Goal: Task Accomplishment & Management: Use online tool/utility

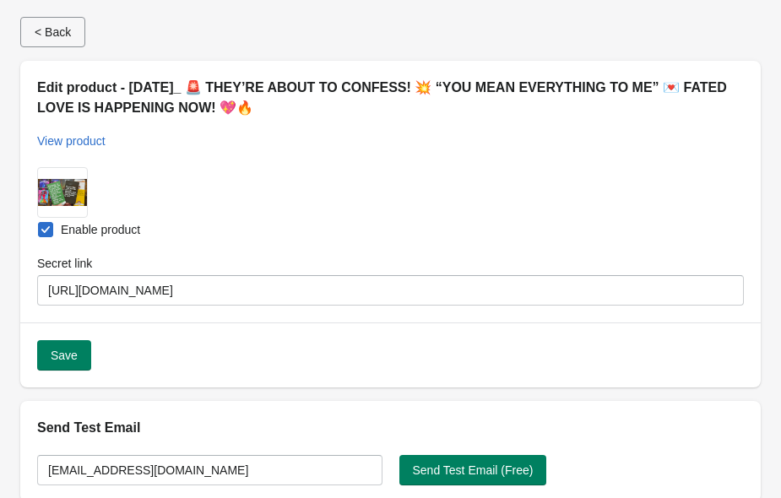
select select "US"
click at [340, 429] on h2 "Send Test Email" at bounding box center [390, 428] width 706 height 20
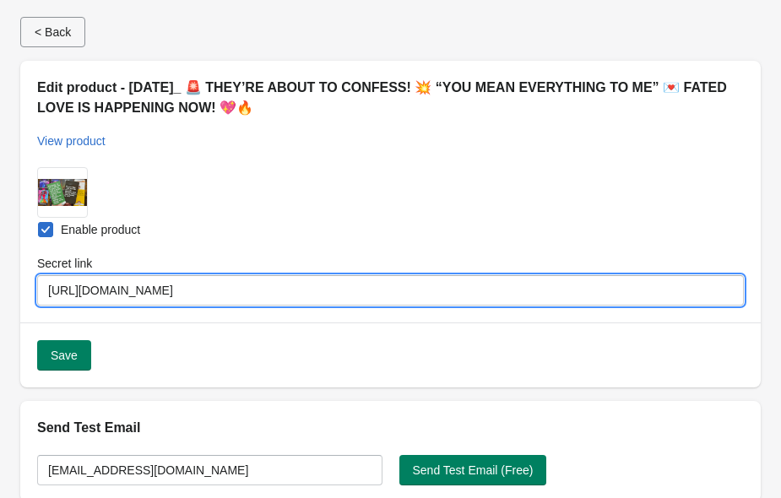
drag, startPoint x: 349, startPoint y: 289, endPoint x: 119, endPoint y: 297, distance: 229.7
click at [118, 306] on div "Submit Enable product Secret link [URL][DOMAIN_NAME]" at bounding box center [390, 236] width 740 height 172
drag, startPoint x: 49, startPoint y: 291, endPoint x: 344, endPoint y: 277, distance: 294.9
click at [343, 274] on div "Secret link [URL][DOMAIN_NAME]" at bounding box center [390, 280] width 706 height 51
drag, startPoint x: 349, startPoint y: 284, endPoint x: 53, endPoint y: 279, distance: 295.4
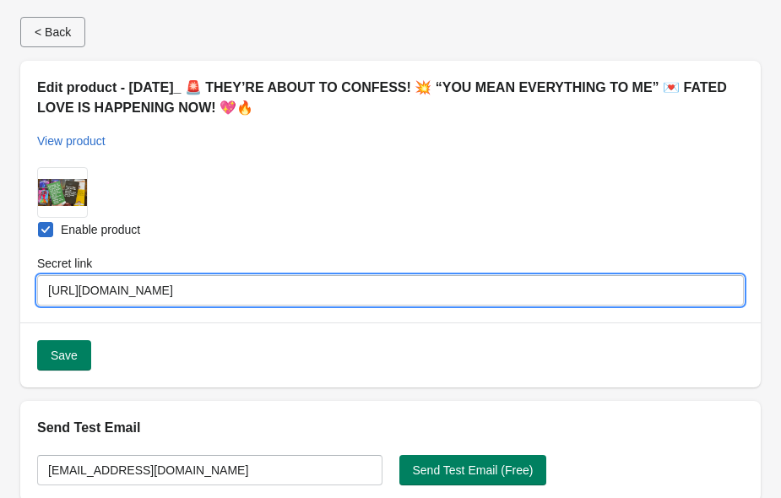
click at [53, 279] on input "[URL][DOMAIN_NAME]" at bounding box center [390, 290] width 706 height 30
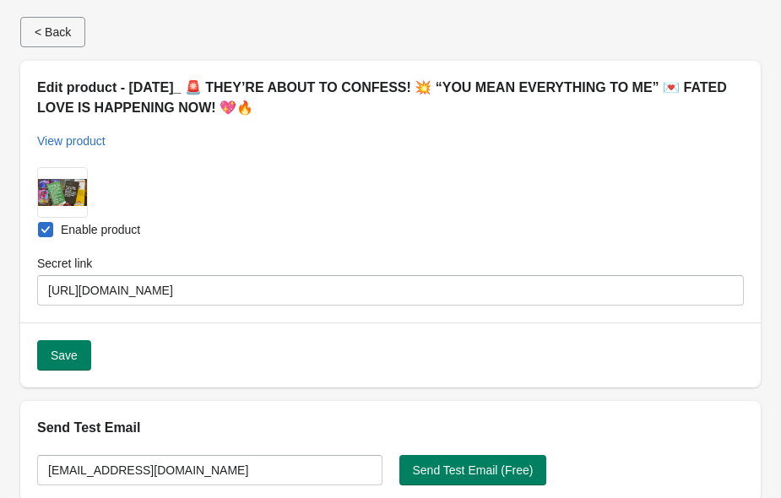
click at [371, 228] on div "Enable product" at bounding box center [390, 230] width 706 height 24
click at [321, 178] on div "Submit Enable product Secret link [URL][DOMAIN_NAME]" at bounding box center [390, 236] width 740 height 172
click at [78, 24] on button "< Back" at bounding box center [52, 32] width 65 height 30
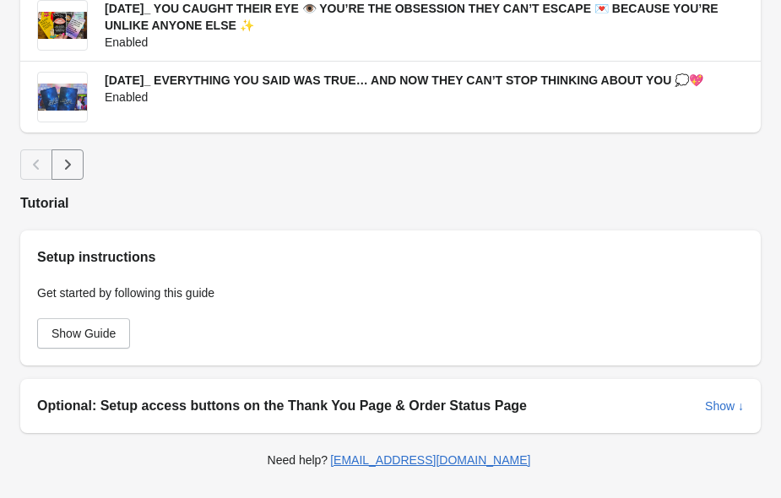
scroll to position [1451, 0]
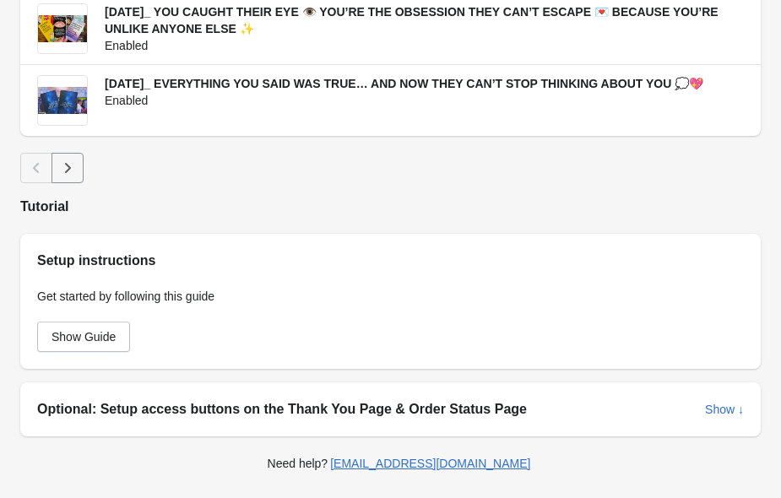
click at [74, 171] on icon "Next" at bounding box center [67, 168] width 17 height 17
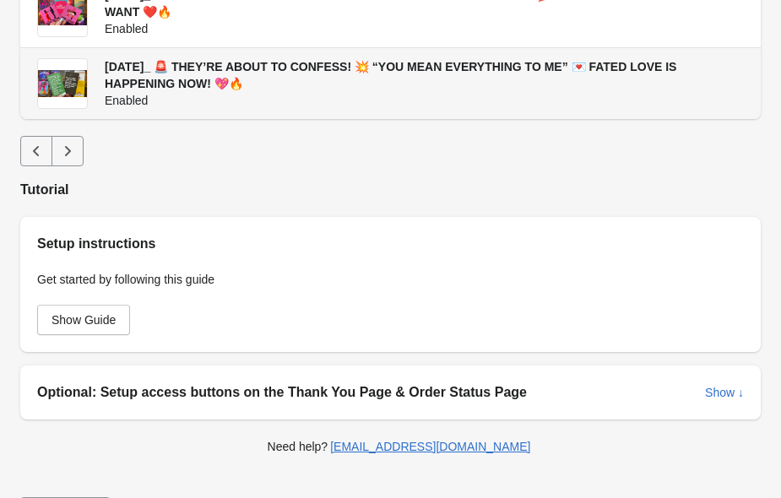
click at [224, 68] on span "[DATE]_ 🚨 THEY’RE ABOUT TO CONFESS! 💥 “YOU MEAN EVERYTHING TO ME” 💌 FATED LOVE …" at bounding box center [390, 75] width 571 height 30
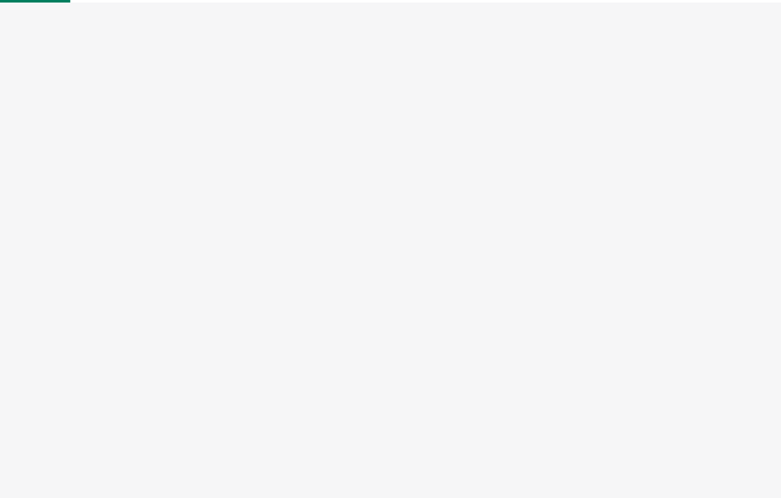
select select "US"
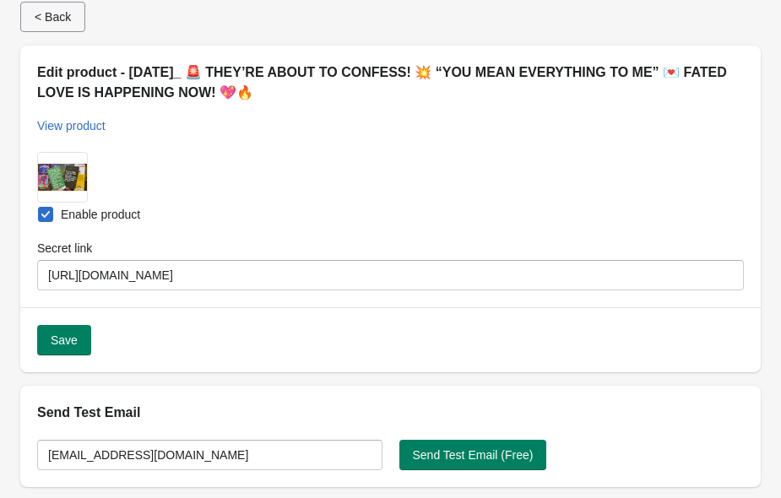
scroll to position [19, 0]
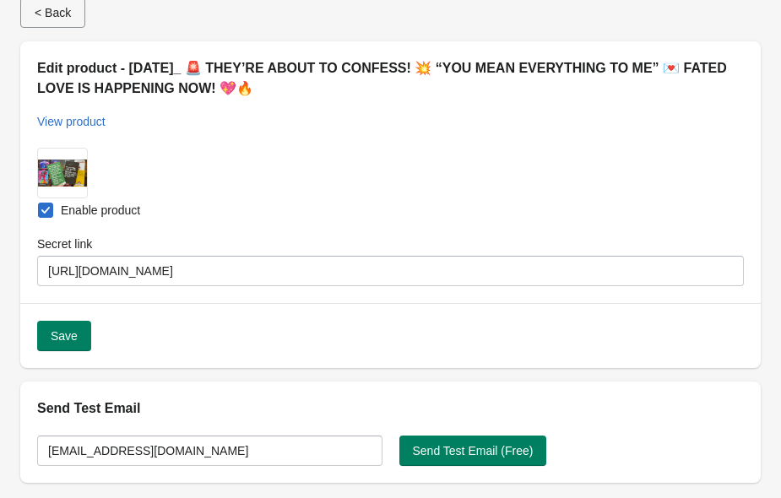
click at [48, 217] on span at bounding box center [45, 210] width 15 height 15
click at [39, 203] on input "Enable product" at bounding box center [38, 203] width 1 height 1
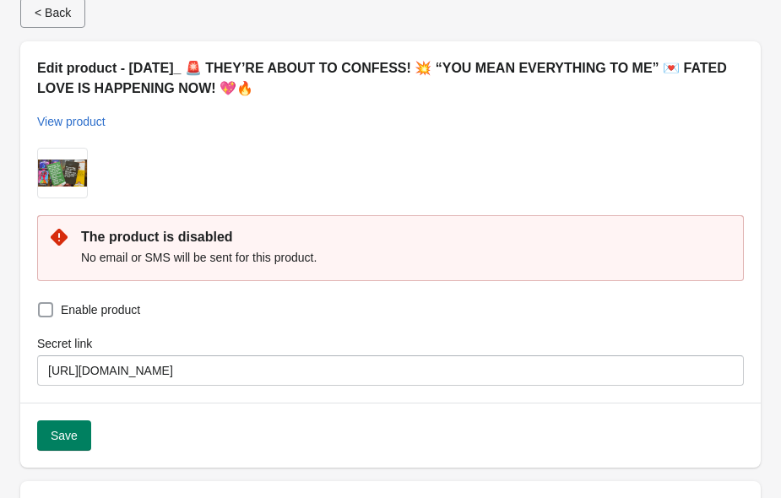
click at [43, 311] on span at bounding box center [45, 309] width 15 height 15
click at [39, 303] on input "Enable product" at bounding box center [38, 302] width 1 height 1
checkbox input "true"
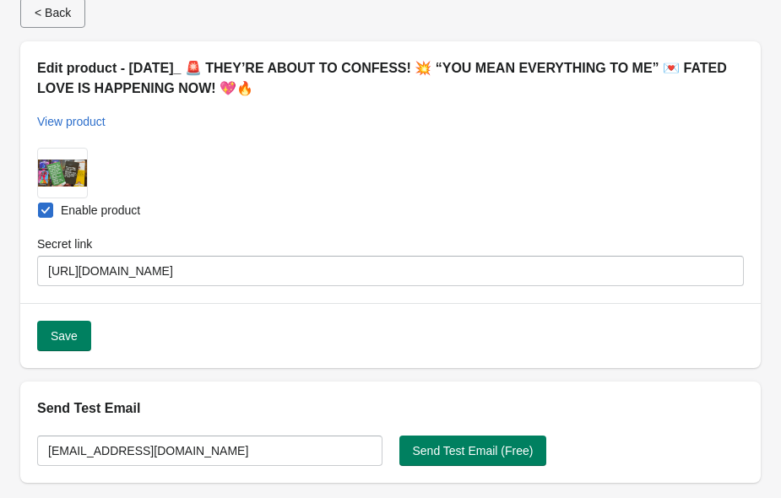
click at [252, 200] on div "Enable product" at bounding box center [390, 210] width 706 height 24
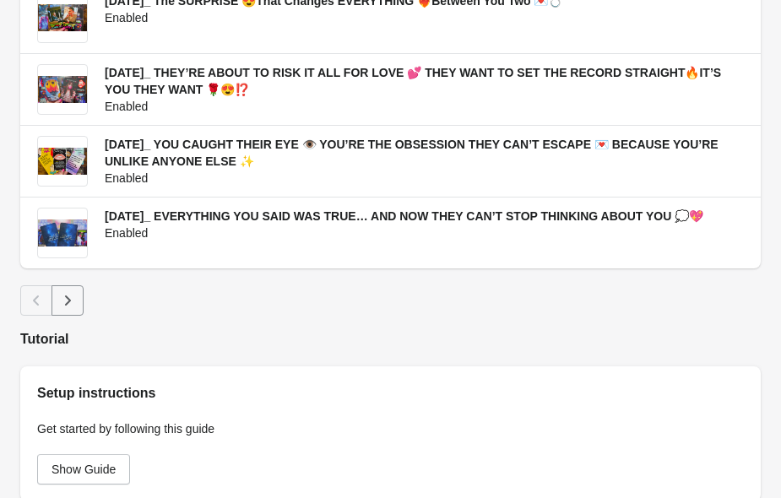
scroll to position [1326, 0]
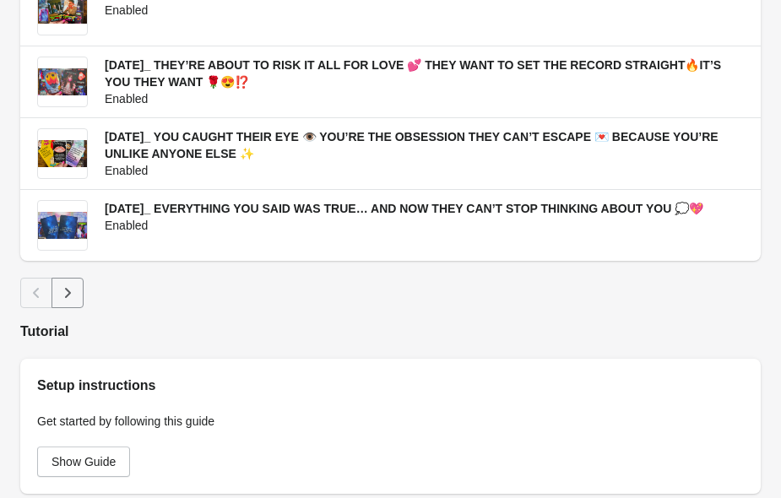
click at [71, 306] on button "Next" at bounding box center [67, 293] width 32 height 30
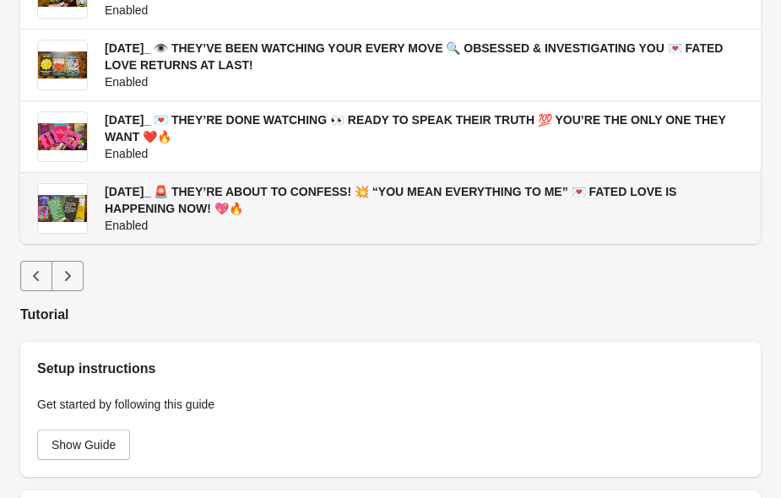
click at [219, 192] on span "[DATE]_ 🚨 THEY’RE ABOUT TO CONFESS! 💥 “YOU MEAN EVERYTHING TO ME” 💌 FATED LOVE …" at bounding box center [390, 200] width 571 height 30
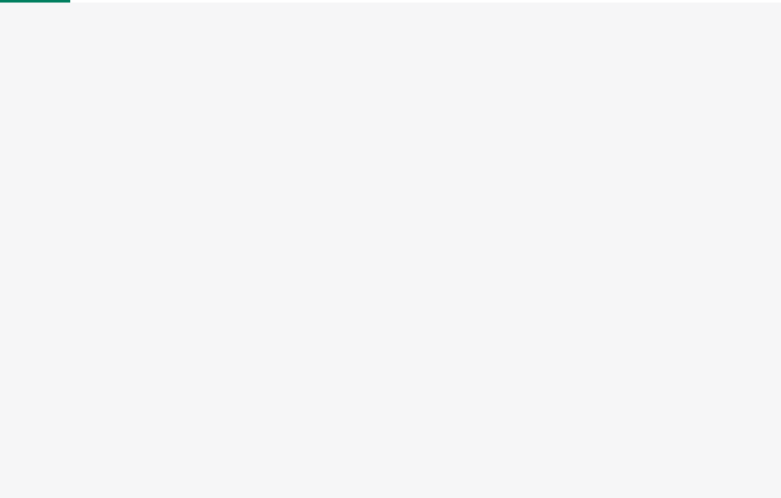
select select "US"
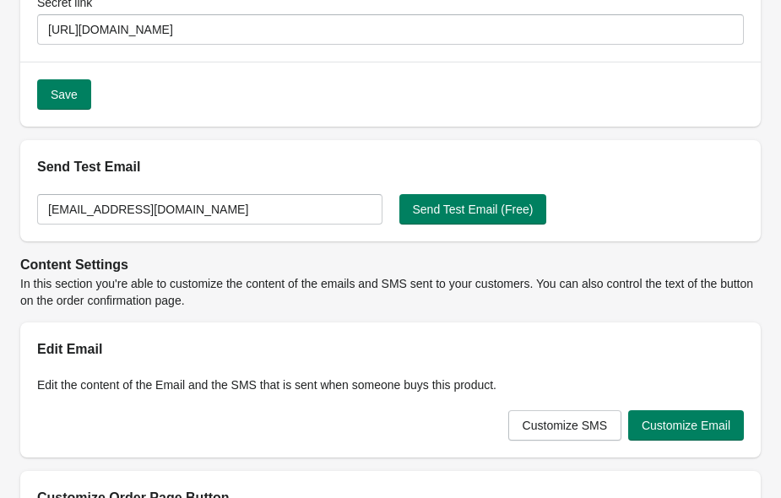
scroll to position [264, 0]
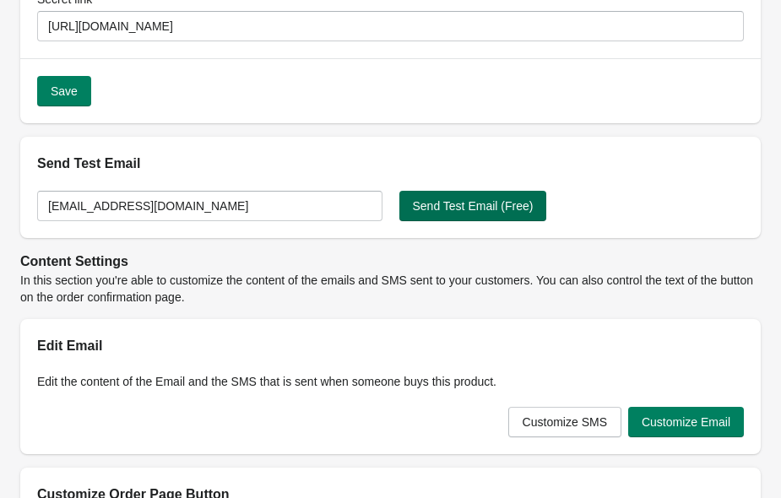
click at [468, 214] on button "Send Test Email (Free)" at bounding box center [473, 206] width 148 height 30
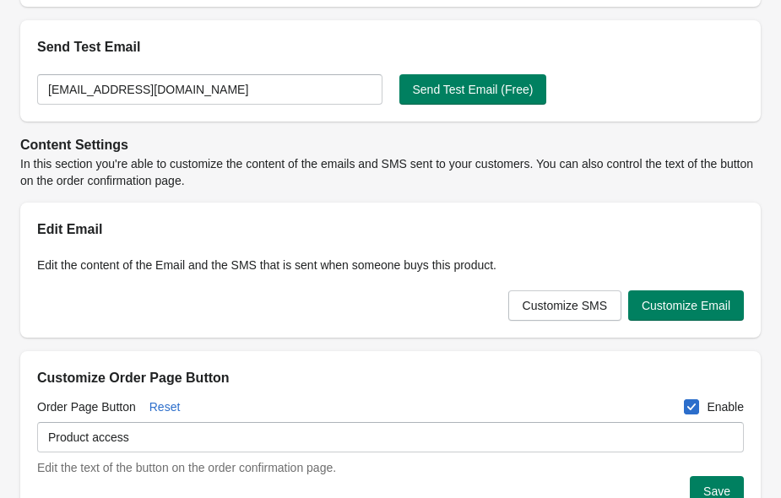
scroll to position [382, 0]
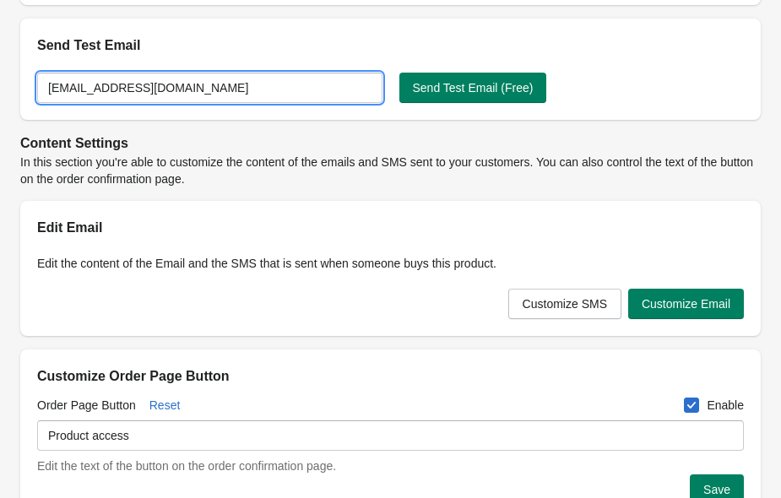
click at [294, 95] on input "[EMAIL_ADDRESS][DOMAIN_NAME]" at bounding box center [209, 88] width 345 height 30
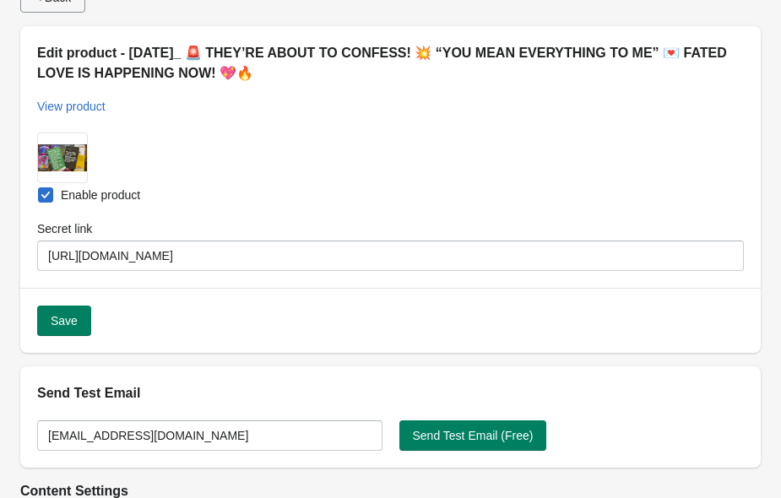
scroll to position [47, 0]
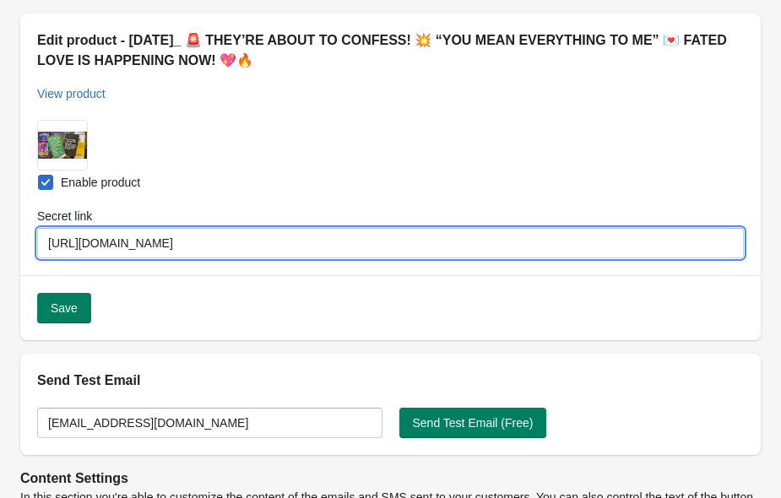
drag, startPoint x: 352, startPoint y: 242, endPoint x: 207, endPoint y: 243, distance: 145.2
click at [207, 244] on input "[URL][DOMAIN_NAME]" at bounding box center [390, 243] width 706 height 30
drag, startPoint x: 51, startPoint y: 246, endPoint x: 348, endPoint y: 250, distance: 297.1
click at [345, 248] on input "[URL][DOMAIN_NAME]" at bounding box center [390, 243] width 706 height 30
click at [422, 88] on div "Edit product - 2025.06.30_ 🚨 THEY’RE ABOUT TO CONFESS! 💥 “YOU MEAN EVERYTHING T…" at bounding box center [384, 60] width 720 height 86
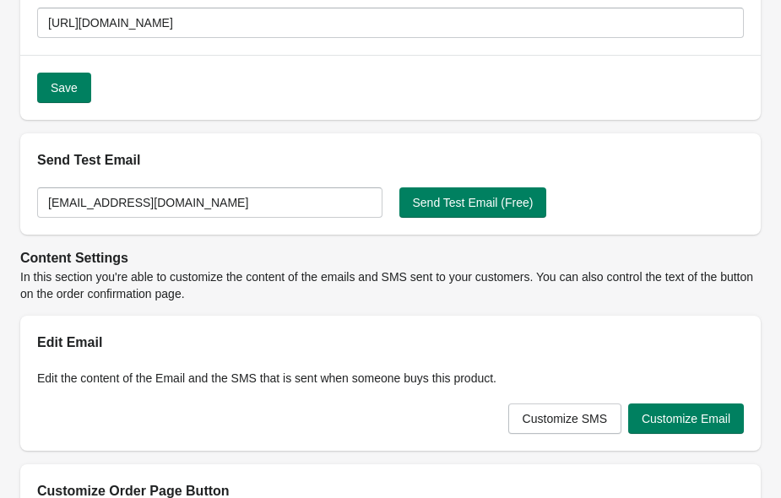
scroll to position [271, 0]
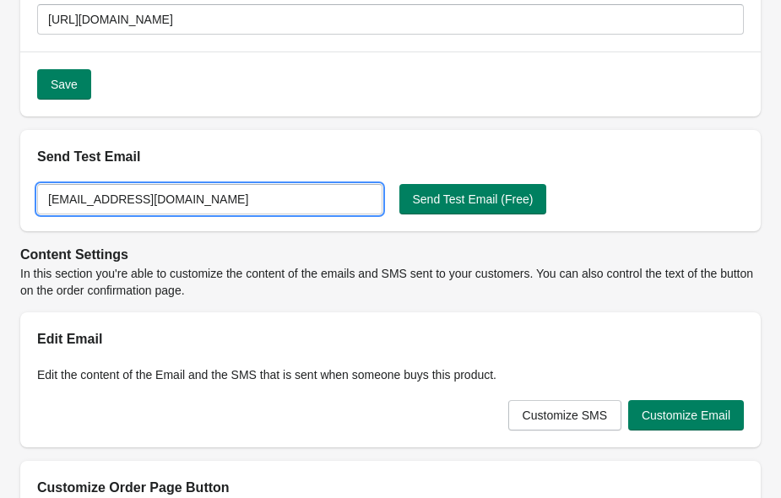
click at [261, 196] on input "[EMAIL_ADDRESS][DOMAIN_NAME]" at bounding box center [209, 199] width 345 height 30
drag, startPoint x: 257, startPoint y: 196, endPoint x: 237, endPoint y: 202, distance: 20.3
click at [237, 202] on input "[EMAIL_ADDRESS][DOMAIN_NAME]" at bounding box center [209, 199] width 345 height 30
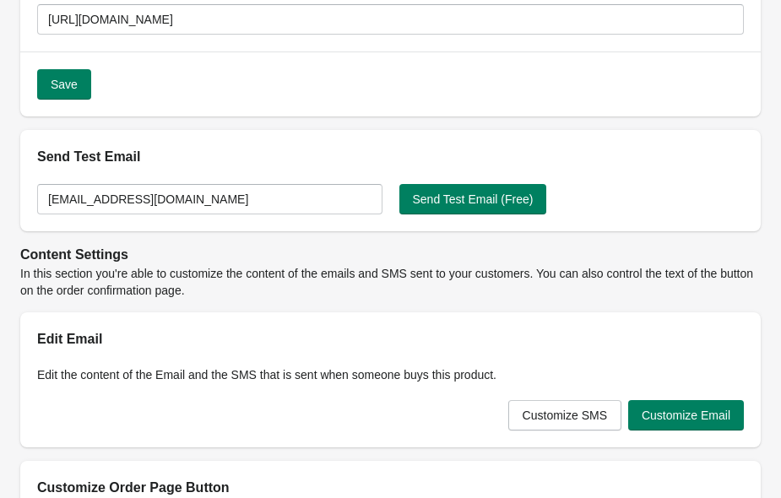
click at [260, 162] on h2 "Send Test Email" at bounding box center [390, 157] width 706 height 20
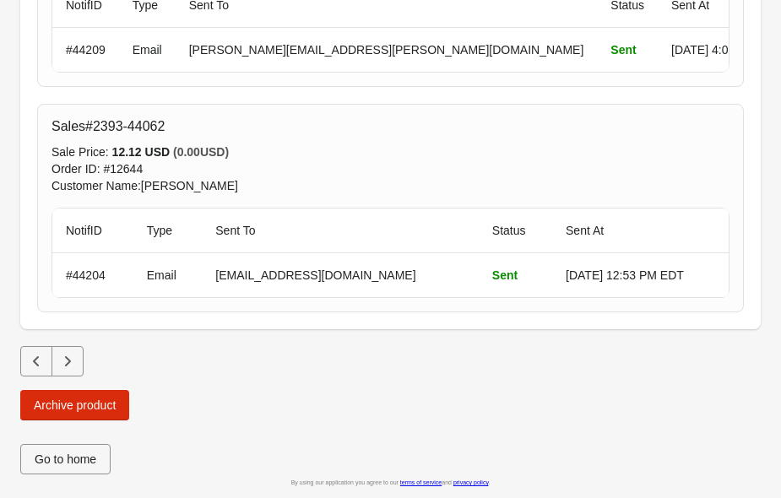
scroll to position [4690, 0]
click at [75, 363] on icon "Next" at bounding box center [67, 361] width 17 height 17
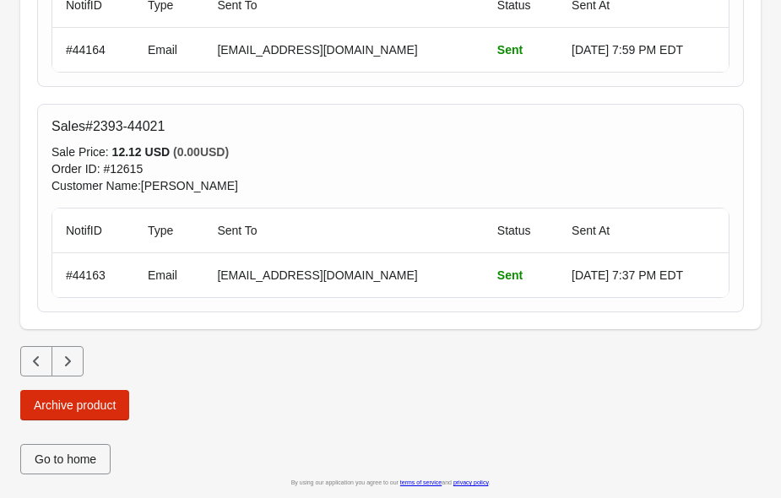
click at [76, 350] on button "Next" at bounding box center [67, 361] width 32 height 30
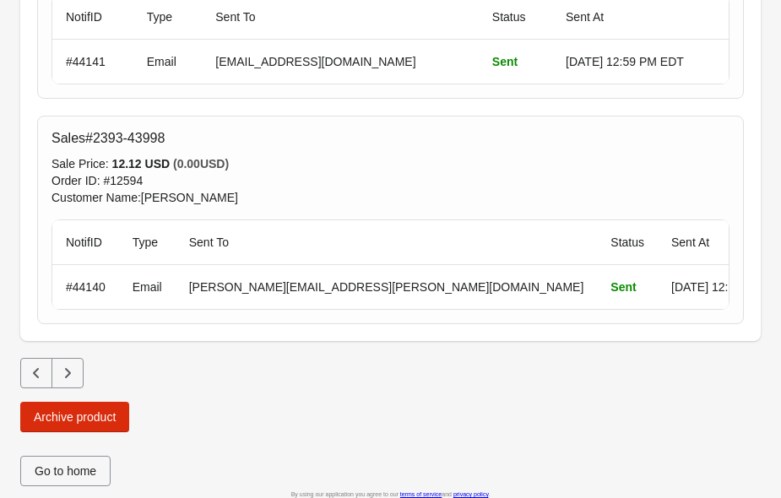
click at [42, 374] on icon "Previous" at bounding box center [36, 373] width 17 height 17
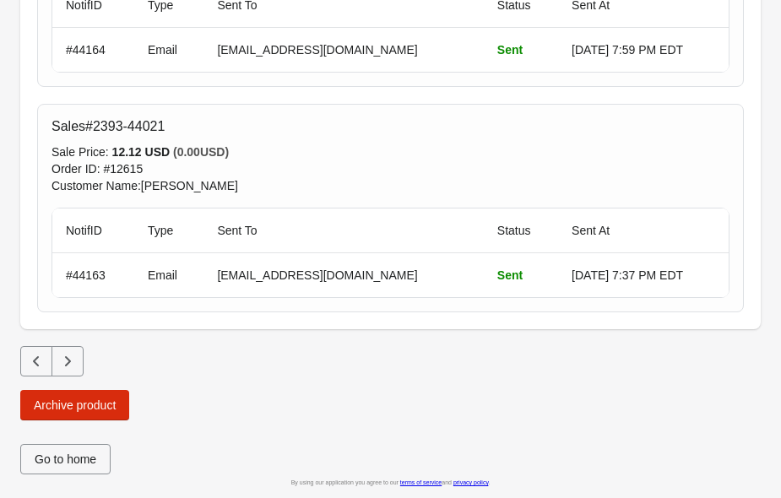
click at [40, 364] on icon "Previous" at bounding box center [36, 361] width 17 height 17
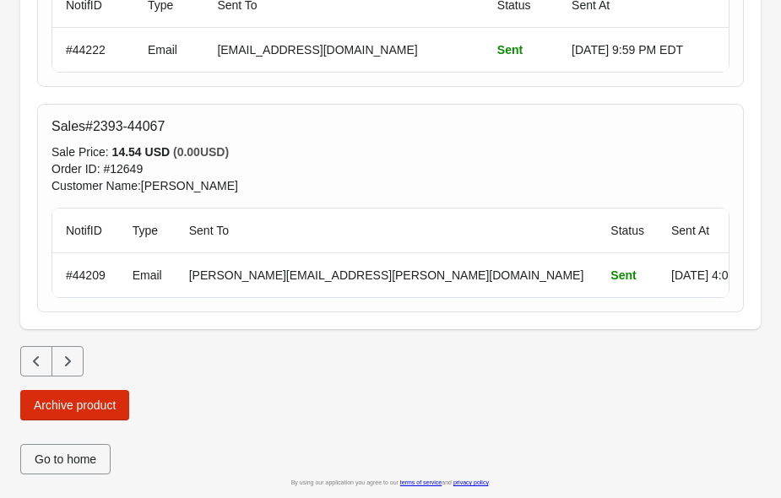
scroll to position [4650, 0]
click at [69, 356] on icon "Next" at bounding box center [68, 361] width 6 height 10
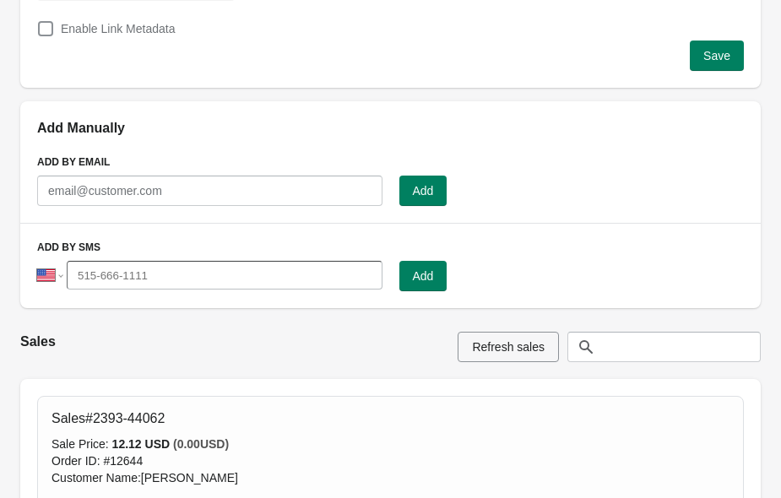
scroll to position [1236, 0]
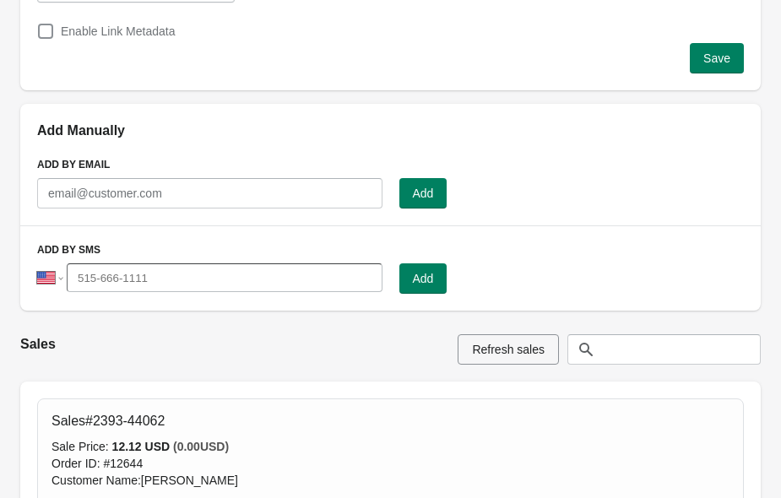
click at [267, 136] on h2 "Add Manually" at bounding box center [390, 131] width 706 height 20
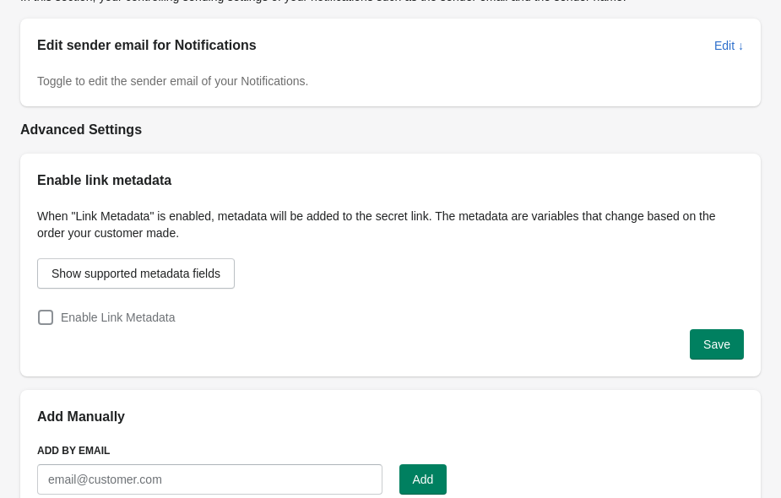
scroll to position [944, 0]
